Goal: Task Accomplishment & Management: Use online tool/utility

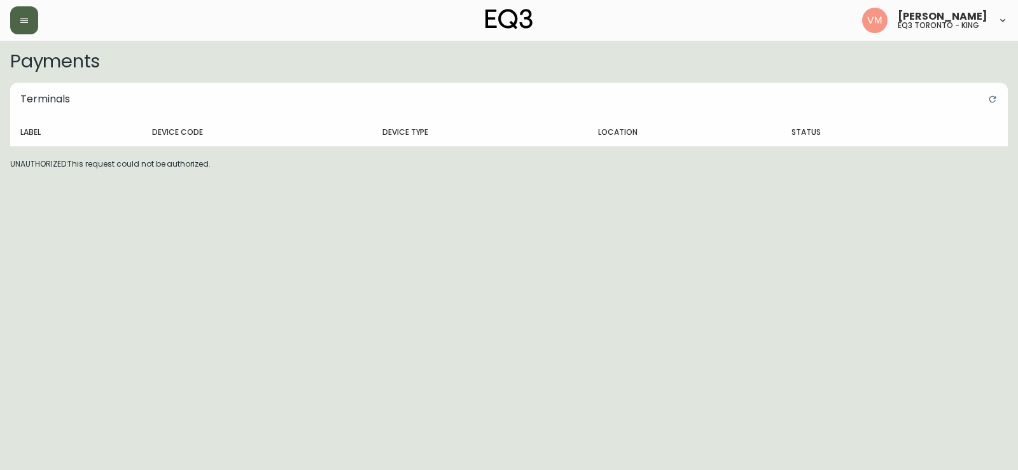
click at [24, 28] on button "button" at bounding box center [24, 20] width 28 height 28
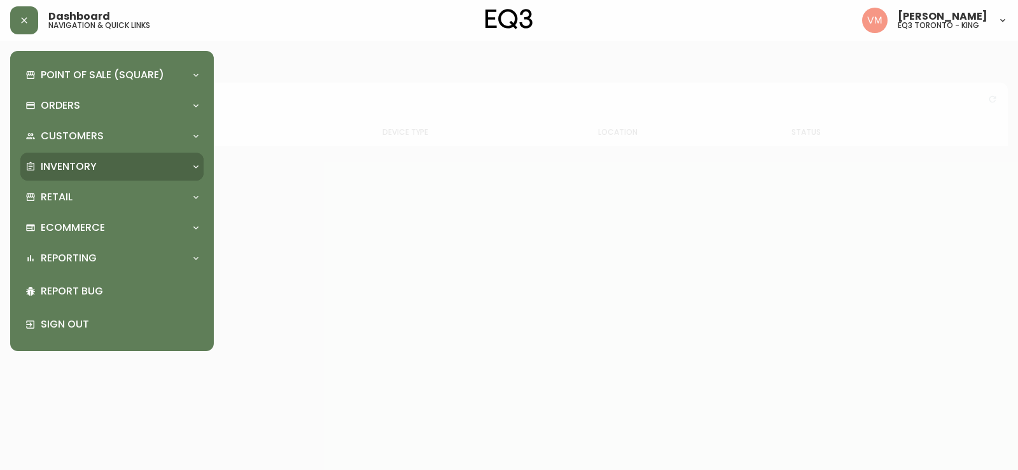
click at [77, 173] on p "Inventory" at bounding box center [69, 167] width 56 height 14
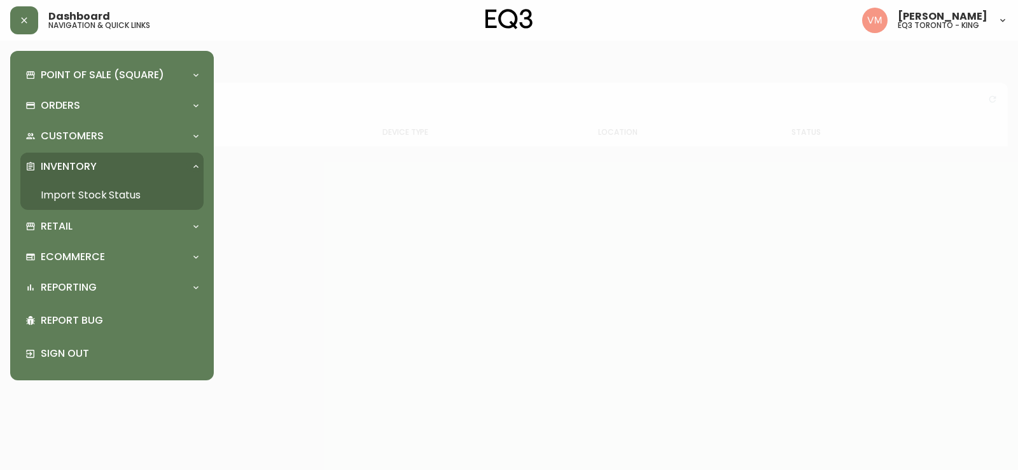
click at [132, 201] on link "Import Stock Status" at bounding box center [111, 195] width 183 height 29
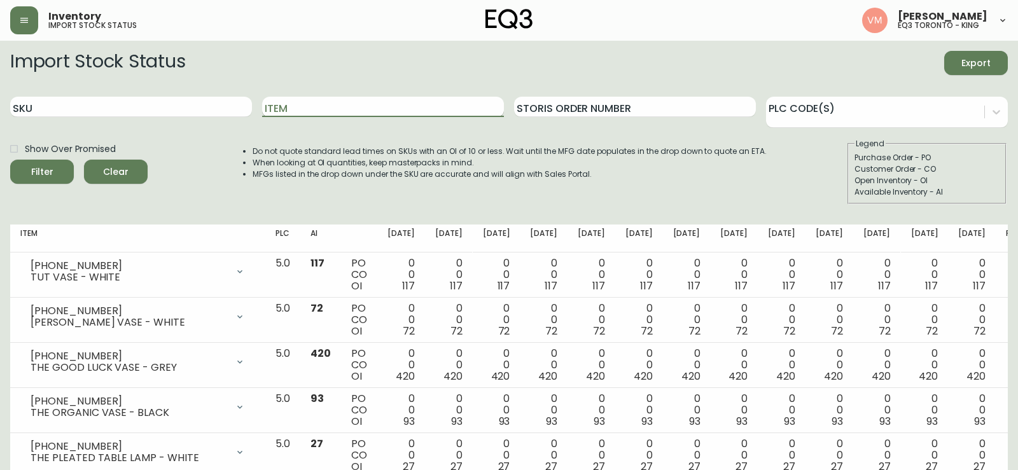
click at [306, 109] on input "Item" at bounding box center [383, 107] width 242 height 20
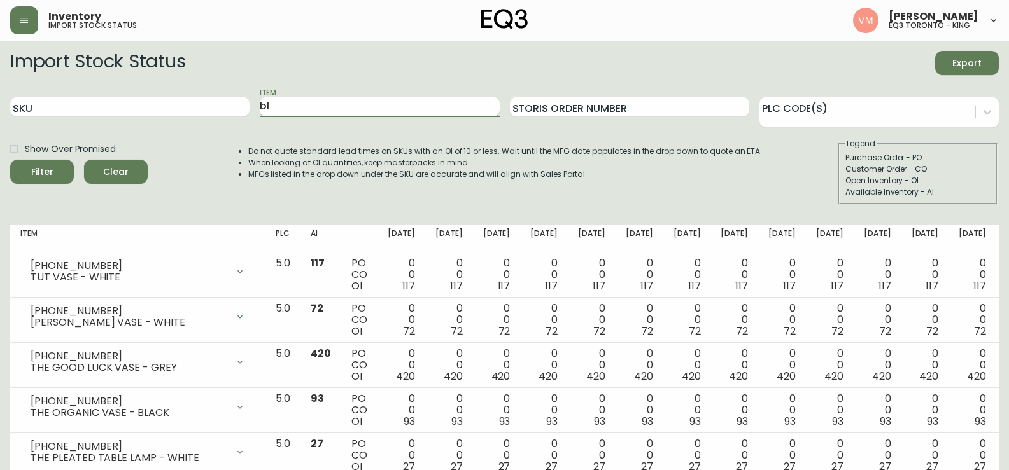
type input "b"
type input "plank"
click at [10, 160] on button "Filter" at bounding box center [42, 172] width 64 height 24
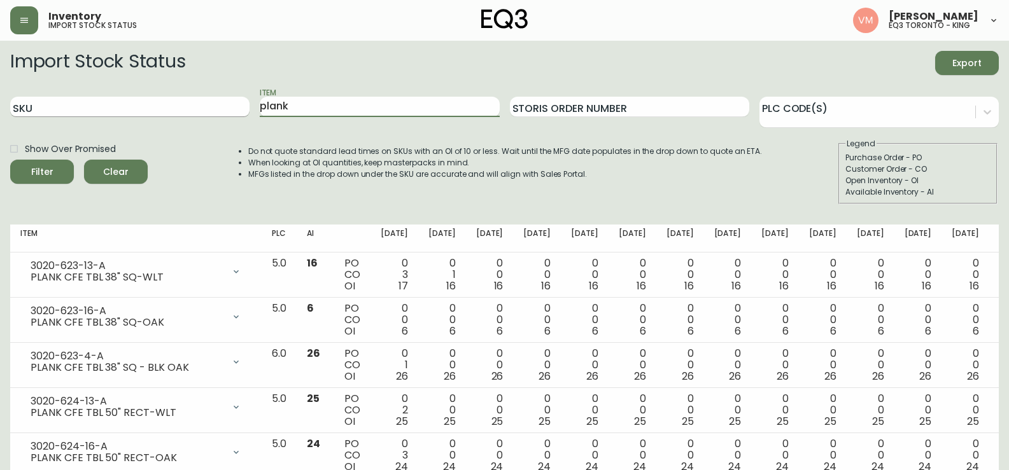
drag, startPoint x: 306, startPoint y: 101, endPoint x: 197, endPoint y: 100, distance: 108.8
click at [197, 100] on div "SKU Item plank Storis Order Number PLC Code(s)" at bounding box center [504, 107] width 988 height 41
click at [129, 101] on input "SKU" at bounding box center [129, 107] width 239 height 20
type input "3020-630-4-b"
click at [10, 160] on button "Filter" at bounding box center [42, 172] width 64 height 24
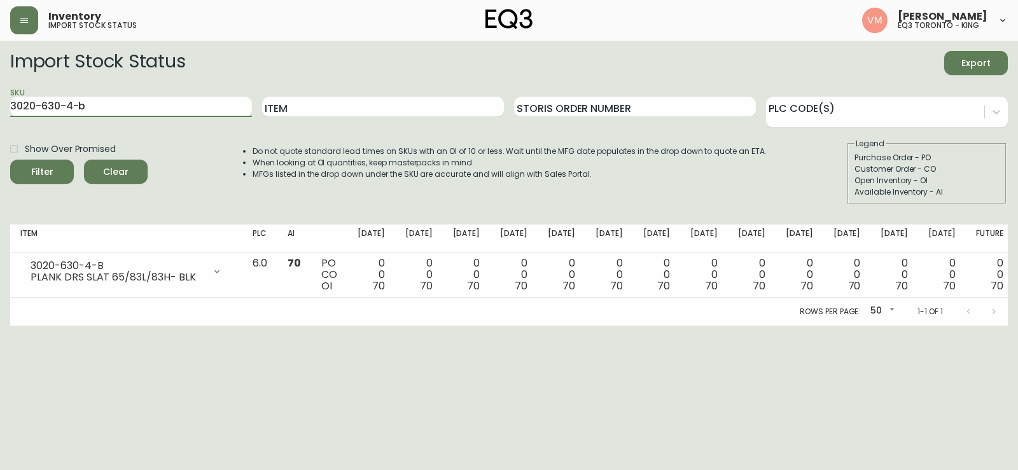
drag, startPoint x: 124, startPoint y: 115, endPoint x: 0, endPoint y: 95, distance: 125.8
click at [0, 95] on main "Import Stock Status Export SKU 3020-630-4-b Item Storis Order Number PLC Code(s…" at bounding box center [509, 183] width 1018 height 285
click at [10, 160] on button "Filter" at bounding box center [42, 172] width 64 height 24
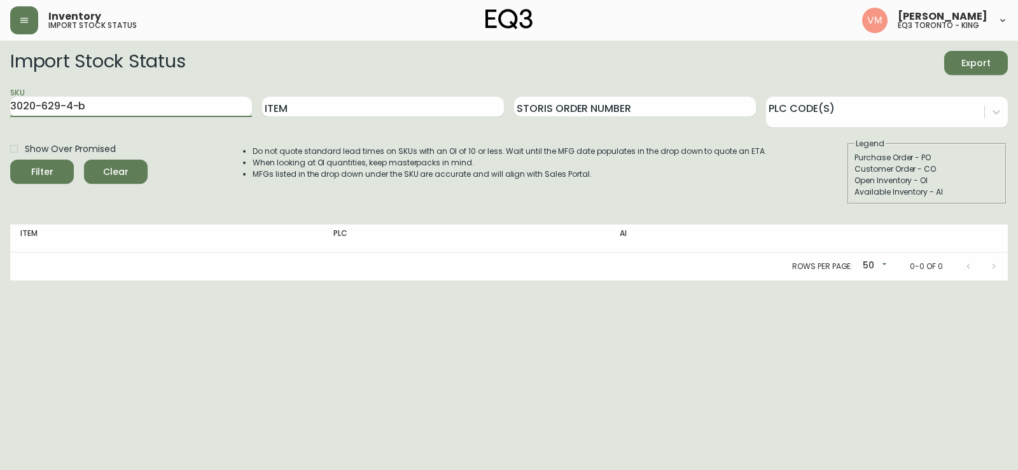
drag, startPoint x: 120, startPoint y: 111, endPoint x: 0, endPoint y: 99, distance: 120.3
click at [0, 99] on main "Import Stock Status Export SKU 3020-629-4-b Item Storis Order Number PLC Code(s…" at bounding box center [509, 161] width 1018 height 240
click at [952, 281] on html "Inventory import stock status [PERSON_NAME] eq3 [GEOGRAPHIC_DATA] - king Import…" at bounding box center [509, 140] width 1018 height 281
drag, startPoint x: 119, startPoint y: 105, endPoint x: 0, endPoint y: 90, distance: 120.0
click at [0, 90] on main "Import Stock Status Export SKU 3020-629-4-b Item Storis Order Number PLC Code(s…" at bounding box center [509, 161] width 1018 height 240
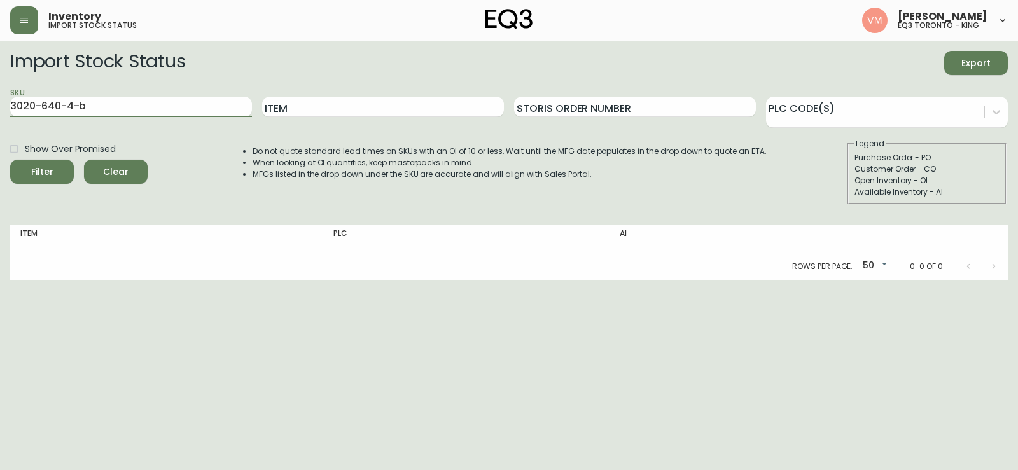
type input "3020-640-4-b"
click at [10, 160] on button "Filter" at bounding box center [42, 172] width 64 height 24
click at [87, 281] on html "Inventory import stock status [PERSON_NAME] eq3 [GEOGRAPHIC_DATA] - king Import…" at bounding box center [509, 140] width 1018 height 281
click at [973, 281] on html "Inventory import stock status [PERSON_NAME] eq3 [GEOGRAPHIC_DATA] - king Import…" at bounding box center [509, 140] width 1018 height 281
